Goal: Entertainment & Leisure: Consume media (video, audio)

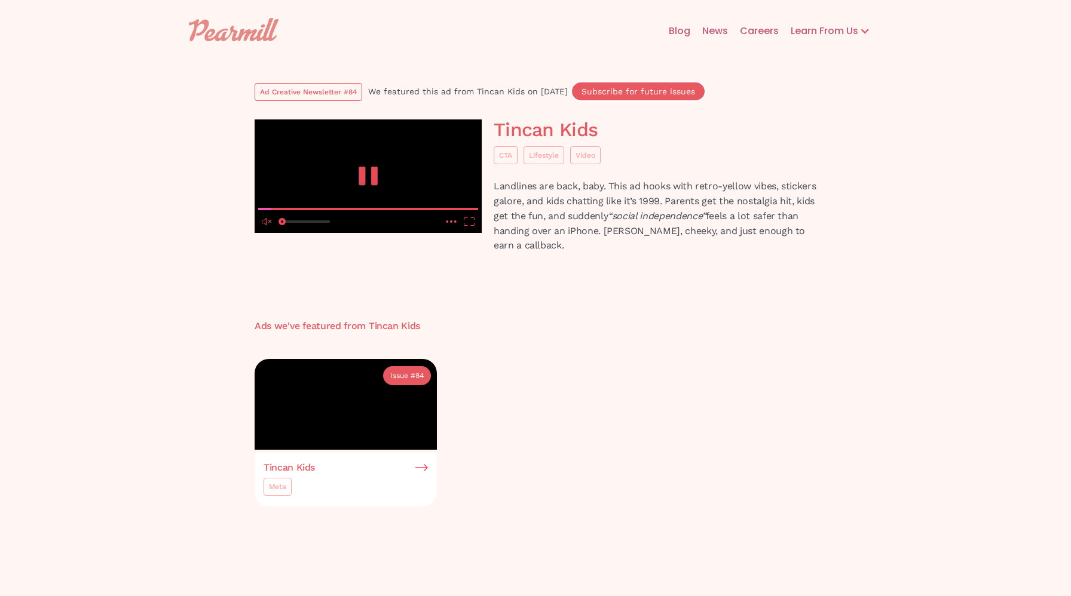
click at [412, 233] on video at bounding box center [368, 177] width 227 height 114
click at [473, 229] on media-fullscreen-button "enter fullscreen mode" at bounding box center [469, 222] width 18 height 16
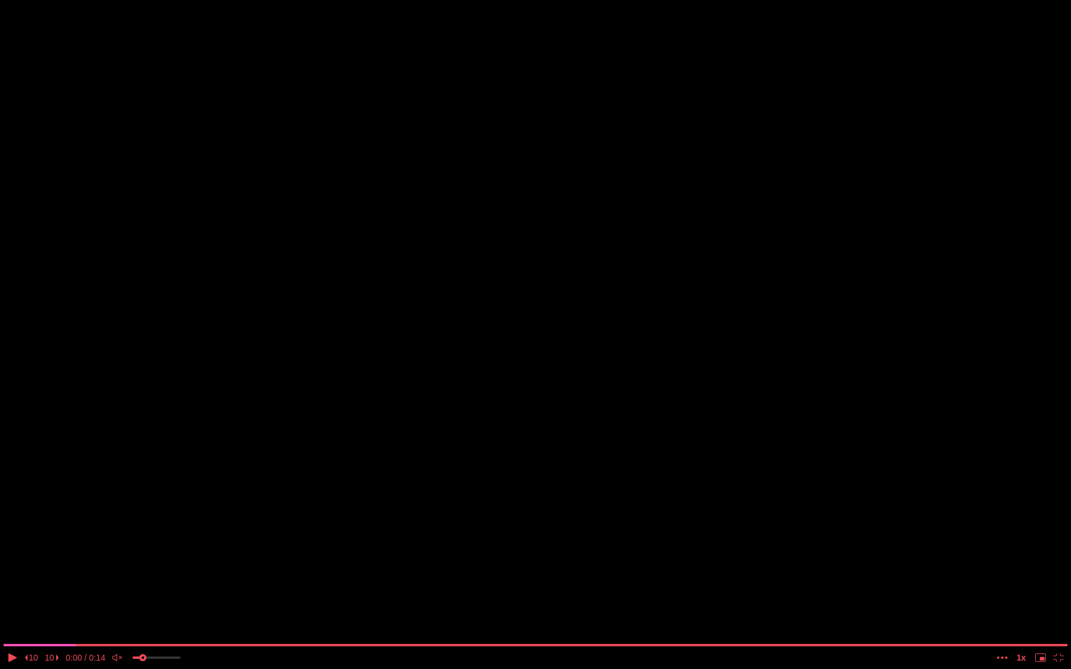
click at [143, 596] on input "volume" at bounding box center [157, 660] width 48 height 20
click at [148, 596] on input "volume" at bounding box center [157, 660] width 48 height 20
click at [16, 596] on icon "play" at bounding box center [12, 658] width 11 height 8
type input "0.572154868987094"
click at [160, 596] on input "volume" at bounding box center [157, 660] width 48 height 20
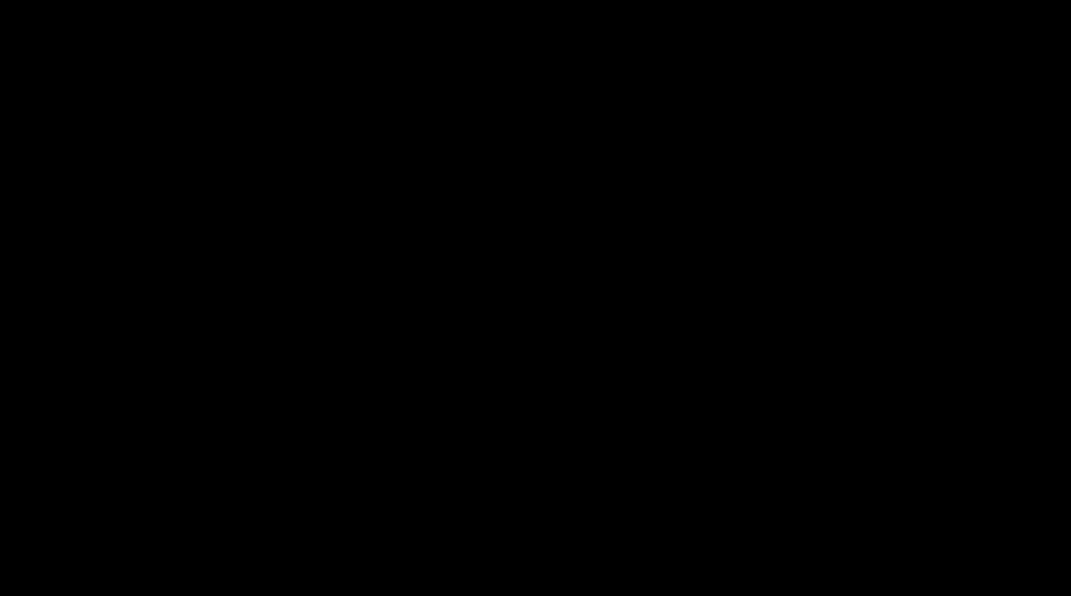
scroll to position [233, 0]
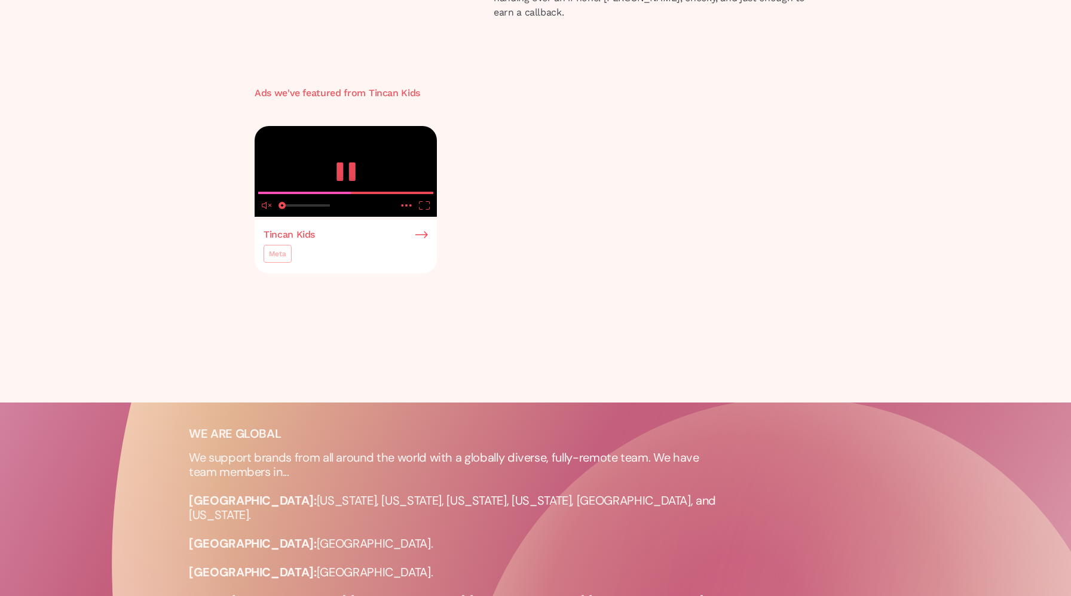
click at [304, 218] on video at bounding box center [346, 171] width 182 height 91
click at [422, 210] on icon "enter fullscreen mode" at bounding box center [424, 205] width 11 height 8
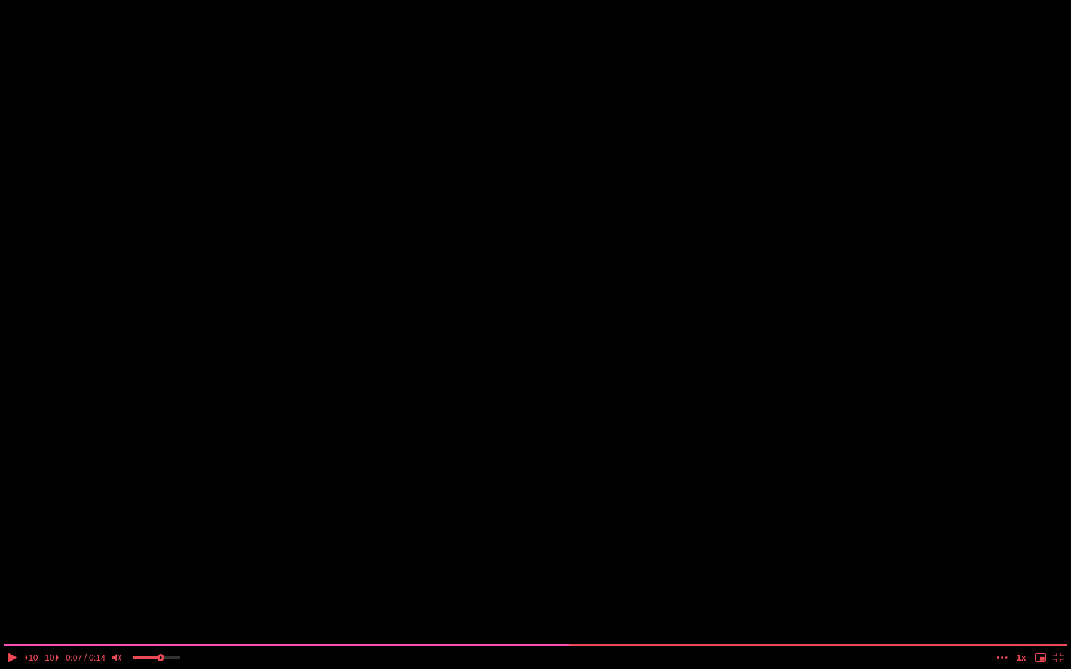
type input "0.585353930387172"
click at [161, 596] on input "volume" at bounding box center [157, 660] width 48 height 20
click at [14, 596] on icon "play" at bounding box center [12, 658] width 8 height 8
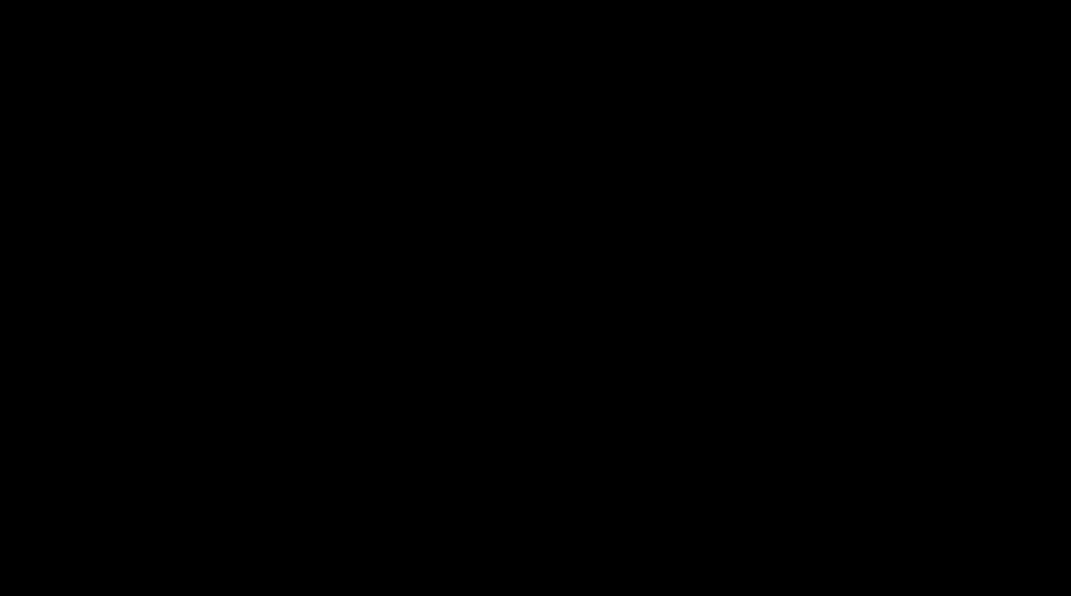
scroll to position [99, 0]
